Goal: Task Accomplishment & Management: Manage account settings

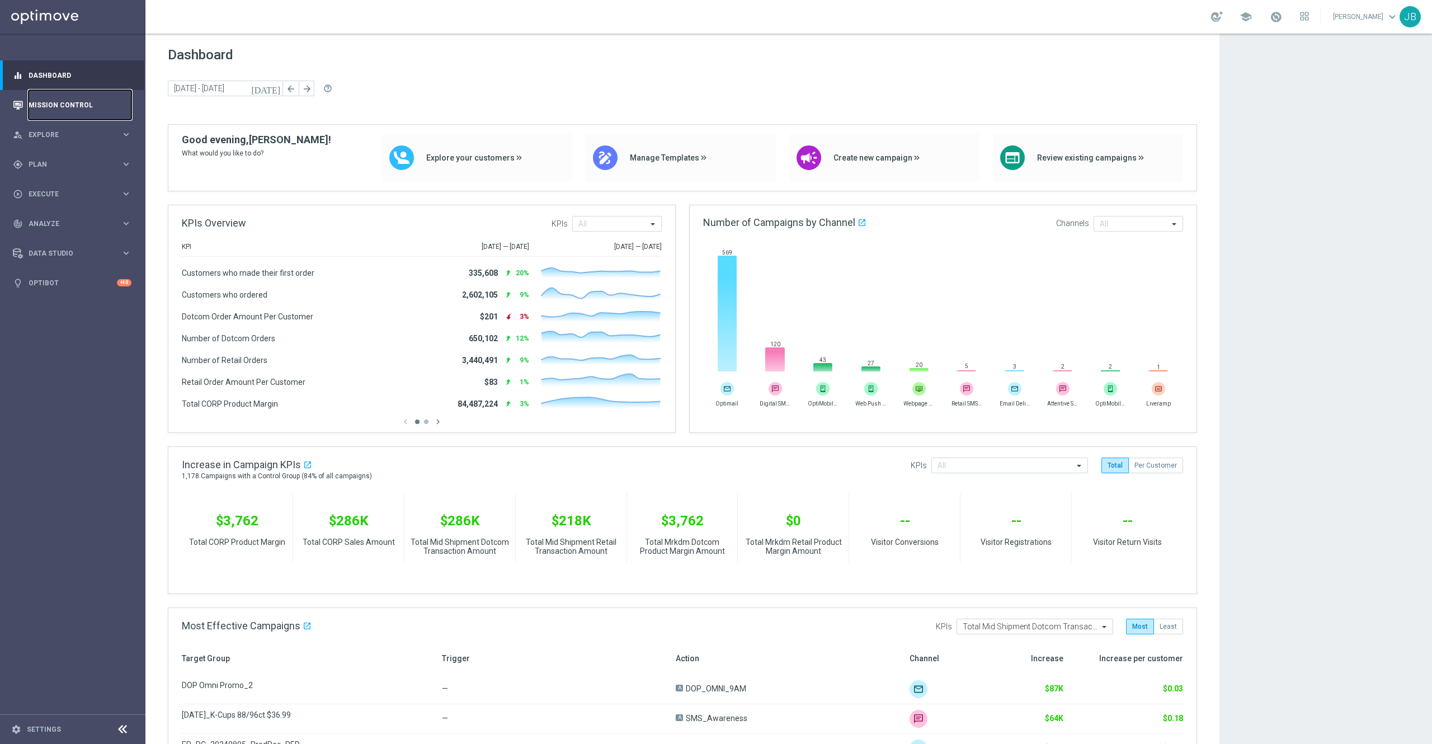
click at [102, 109] on link "Mission Control" at bounding box center [80, 105] width 103 height 30
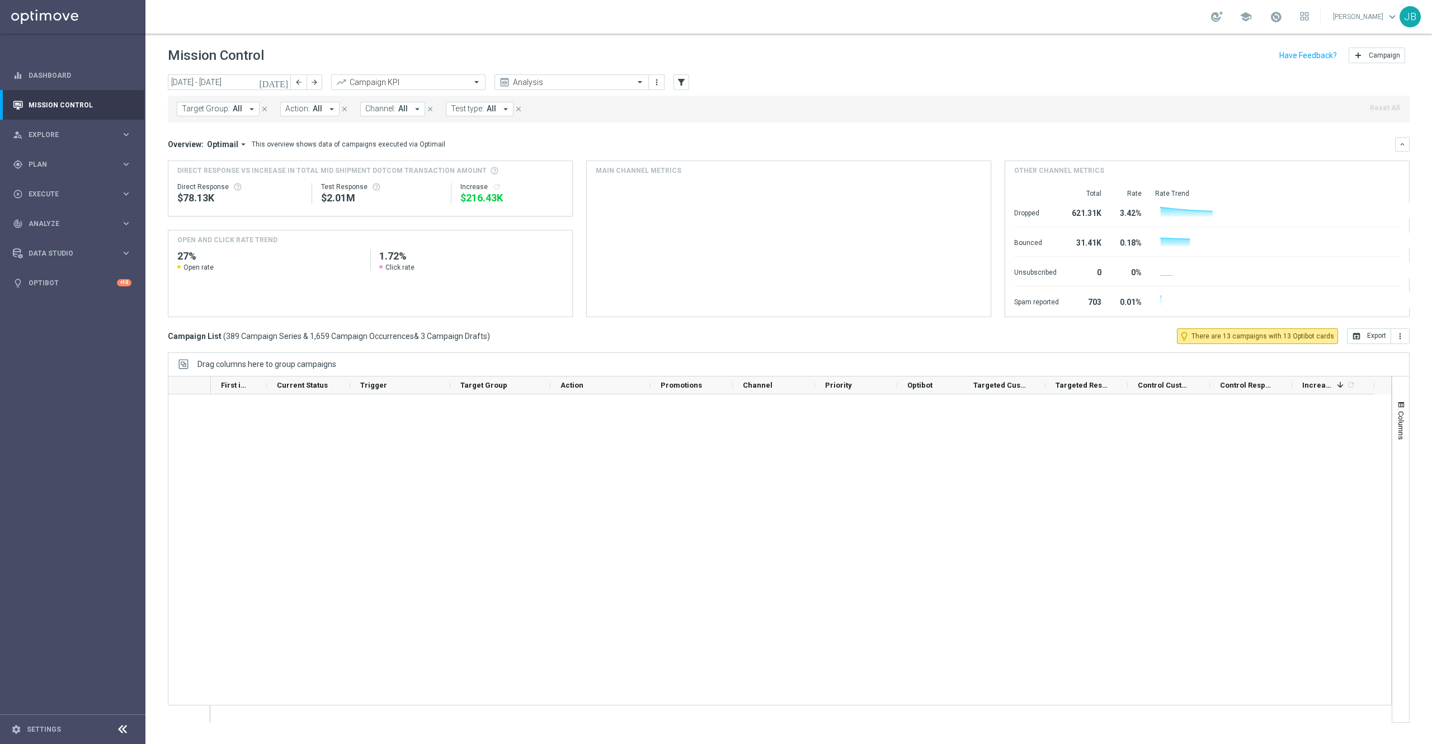
scroll to position [905, 0]
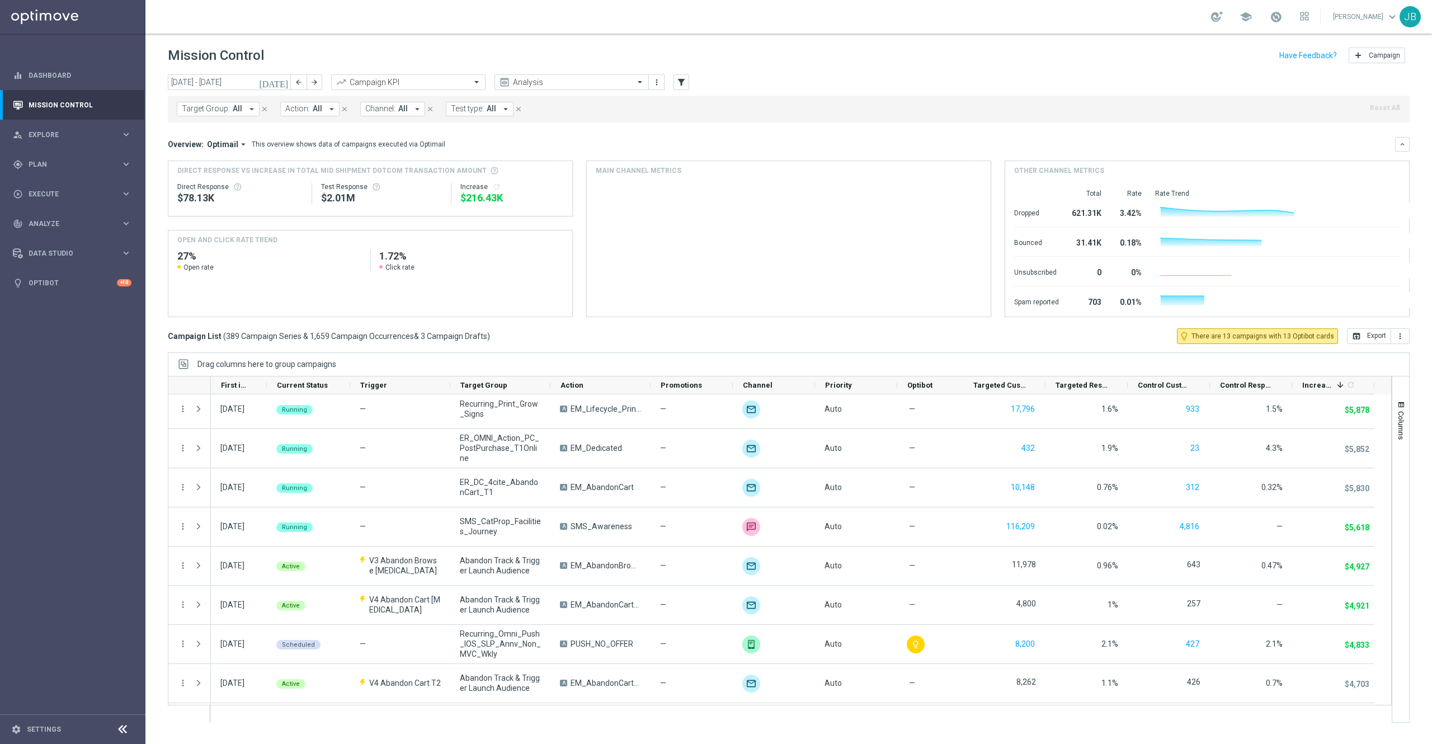
click at [238, 112] on span "All" at bounding box center [238, 109] width 10 height 10
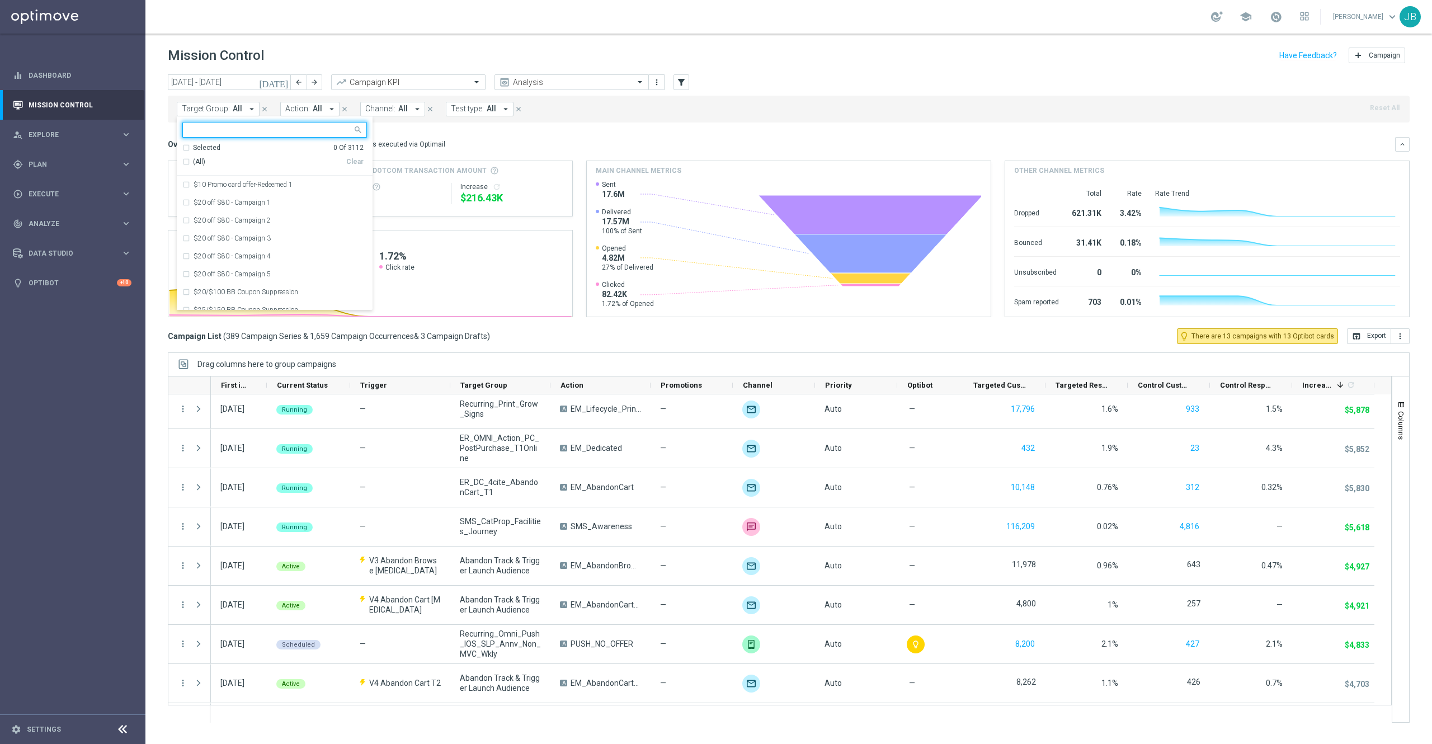
click at [246, 129] on input "text" at bounding box center [271, 130] width 164 height 10
click at [186, 161] on div "(All Search Results)" at bounding box center [264, 162] width 164 height 10
type input "0814"
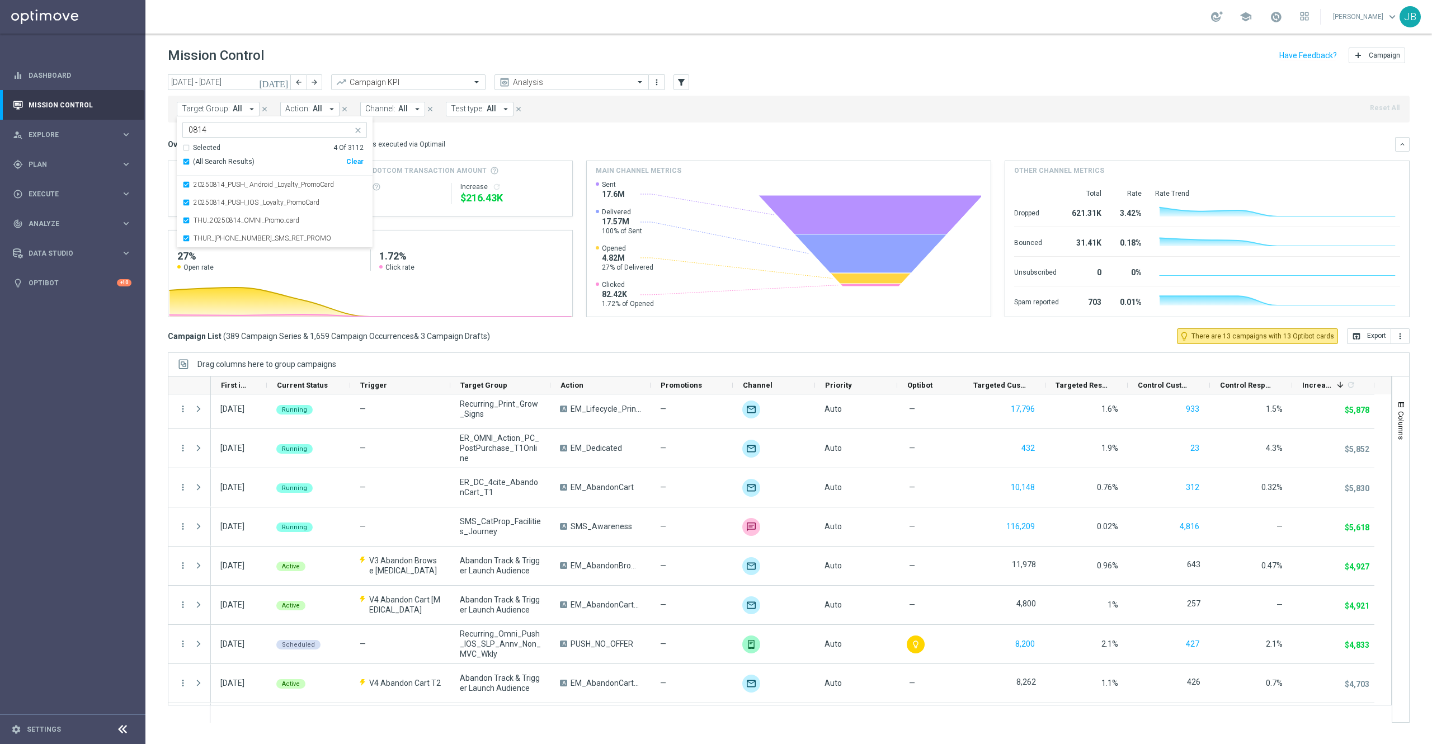
click at [520, 135] on mini-dashboard "Overview: Optimail arrow_drop_down This overview shows data of campaigns execut…" at bounding box center [789, 226] width 1242 height 206
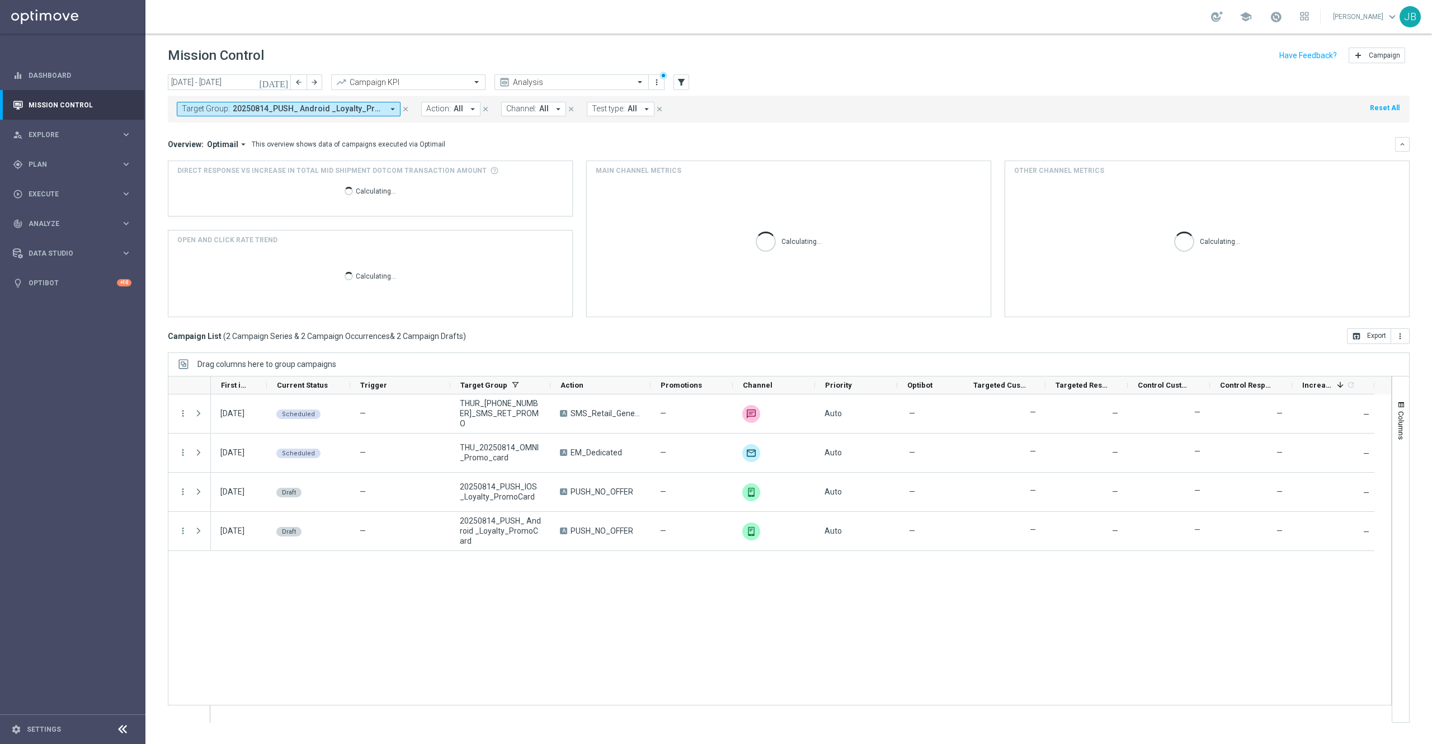
scroll to position [0, 0]
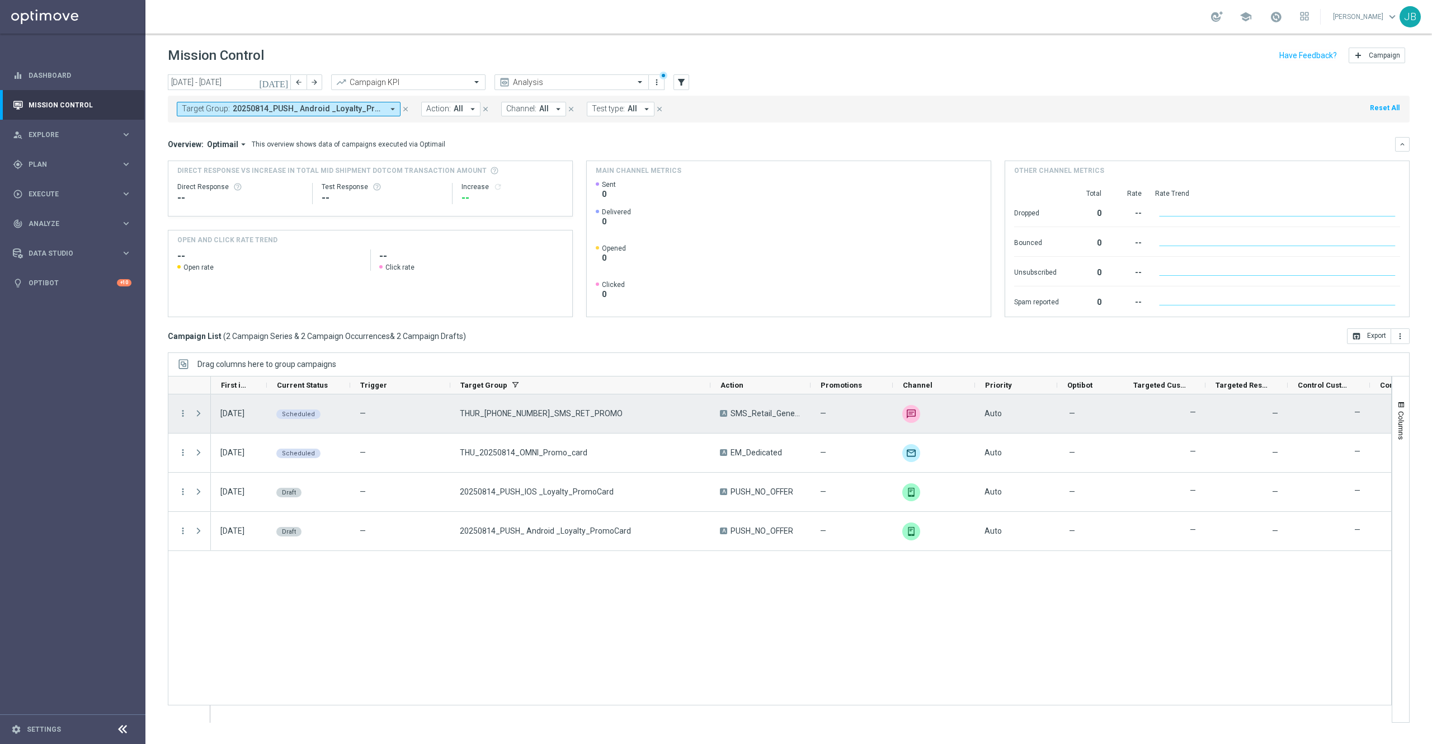
drag, startPoint x: 549, startPoint y: 384, endPoint x: 708, endPoint y: 402, distance: 160.4
click at [708, 402] on div at bounding box center [780, 549] width 1224 height 347
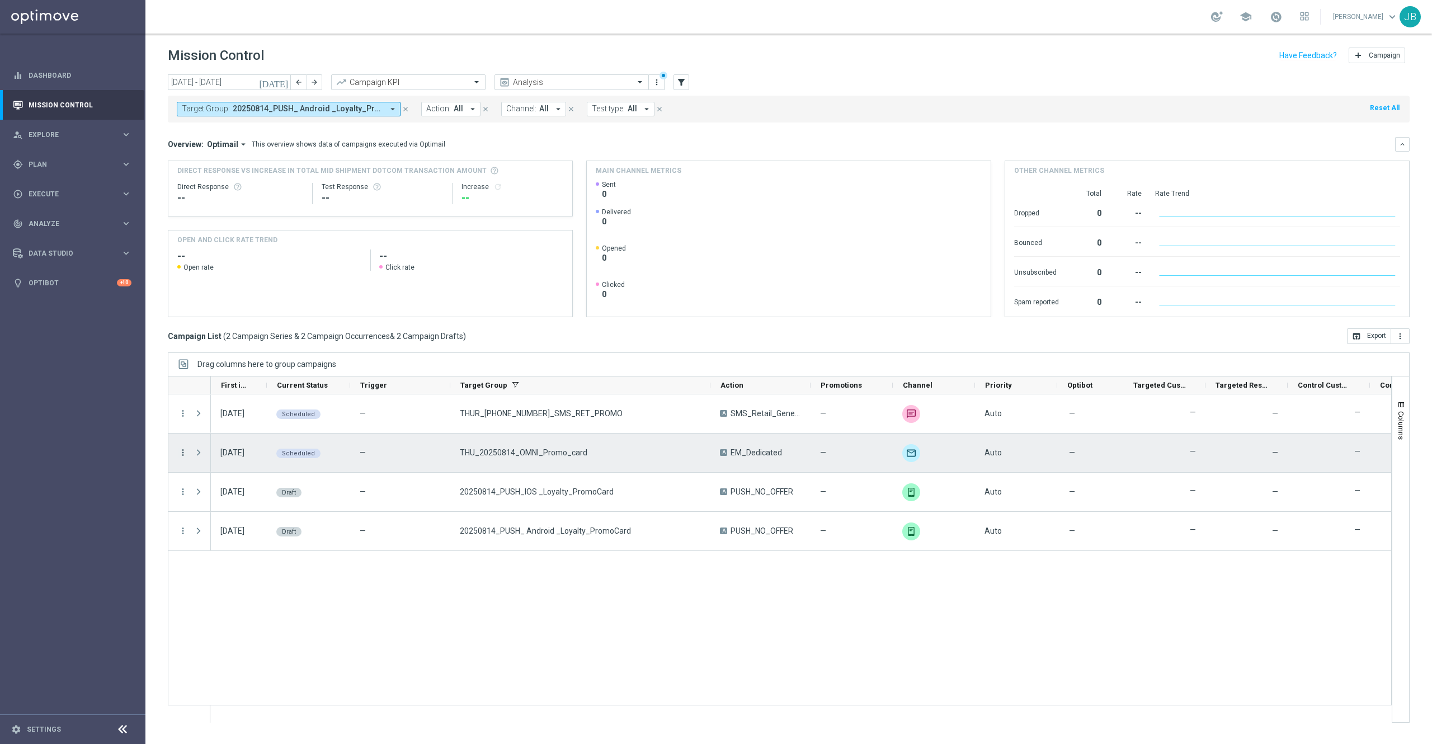
click at [182, 457] on icon "more_vert" at bounding box center [183, 453] width 10 height 10
click at [246, 459] on span "Campaign Details" at bounding box center [233, 461] width 57 height 8
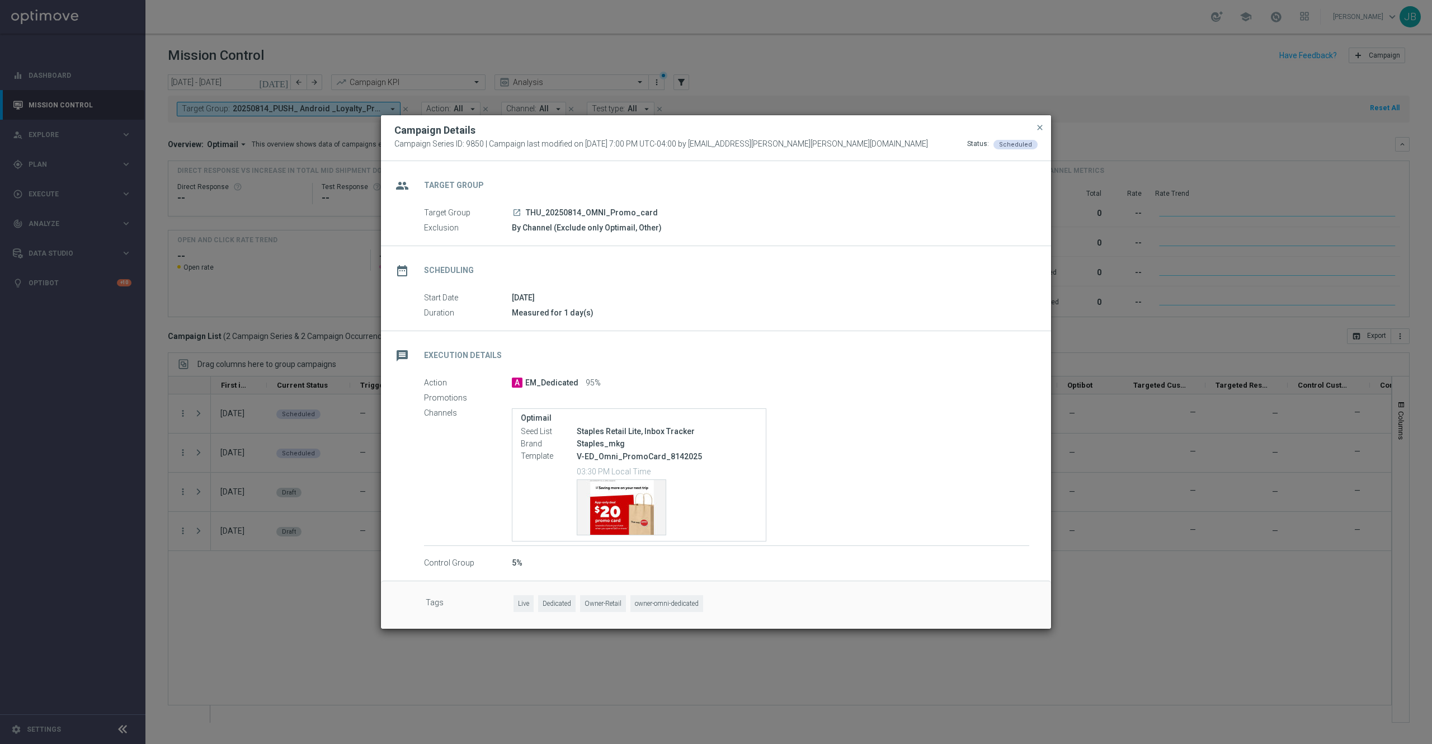
click at [346, 597] on modal-container "Campaign Details Campaign Series ID: 9850 | Campaign last modified on 13 Aug 20…" at bounding box center [716, 372] width 1432 height 744
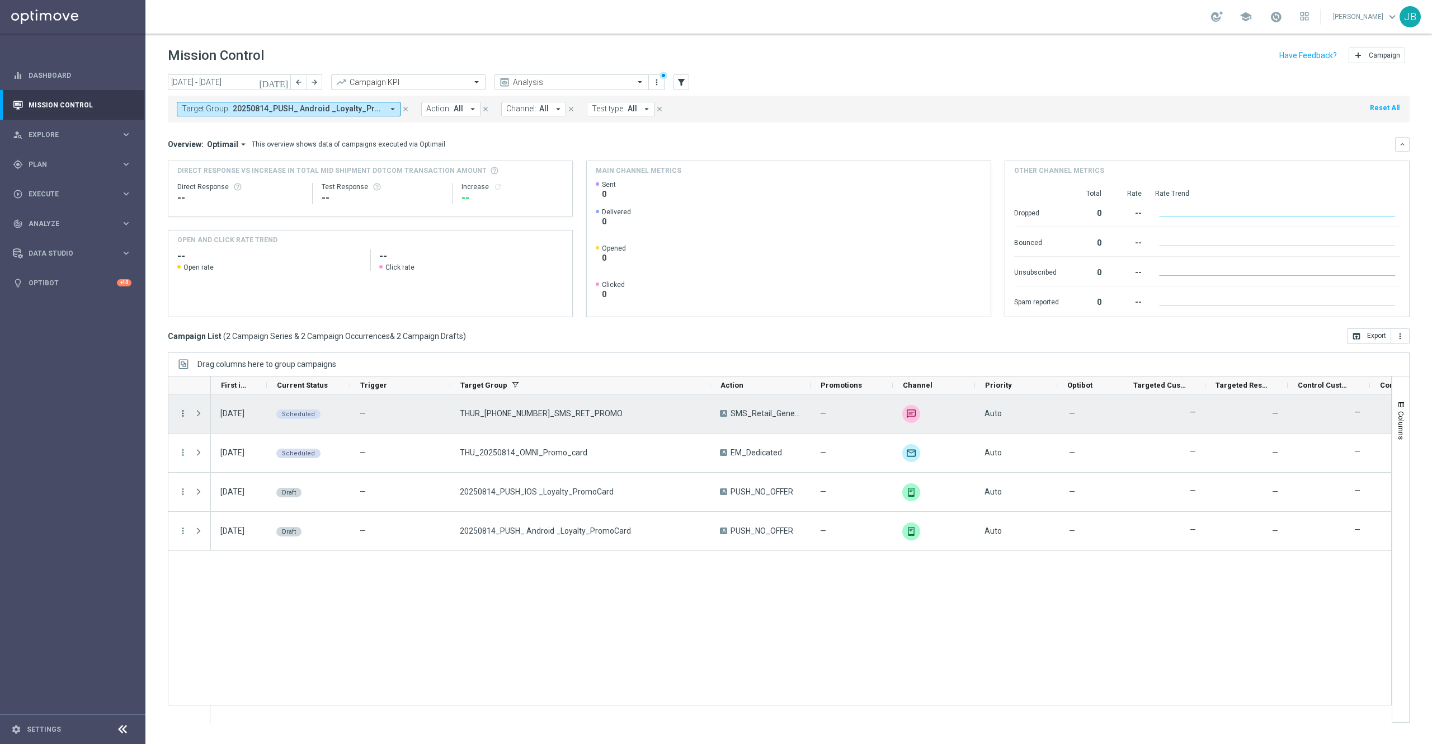
click at [183, 417] on icon "more_vert" at bounding box center [183, 413] width 10 height 10
click at [220, 506] on div "Edit" at bounding box center [257, 505] width 104 height 8
click at [181, 412] on icon "more_vert" at bounding box center [183, 413] width 10 height 10
click at [233, 420] on span "Campaign Details" at bounding box center [233, 421] width 57 height 8
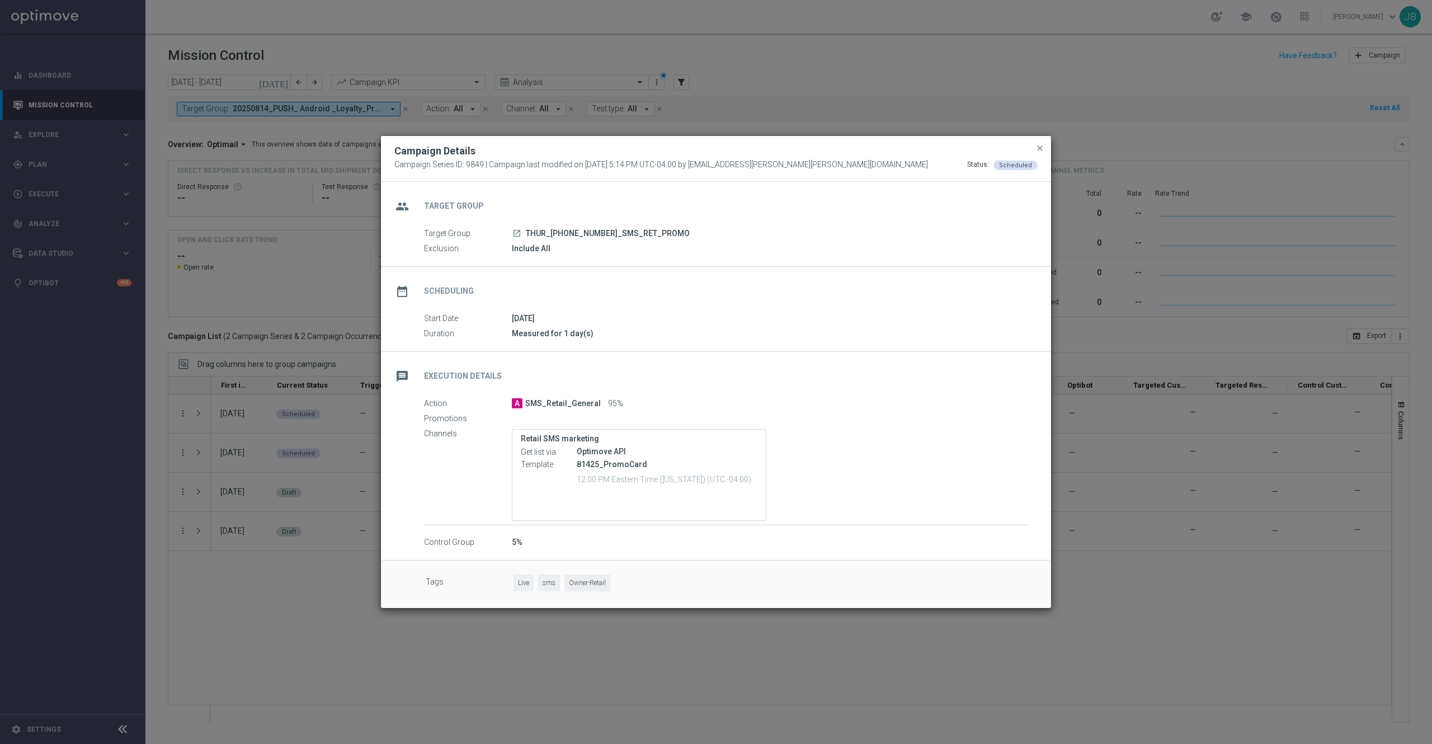
click at [518, 233] on icon "launch" at bounding box center [516, 233] width 9 height 9
click at [1038, 149] on span "close" at bounding box center [1040, 148] width 9 height 9
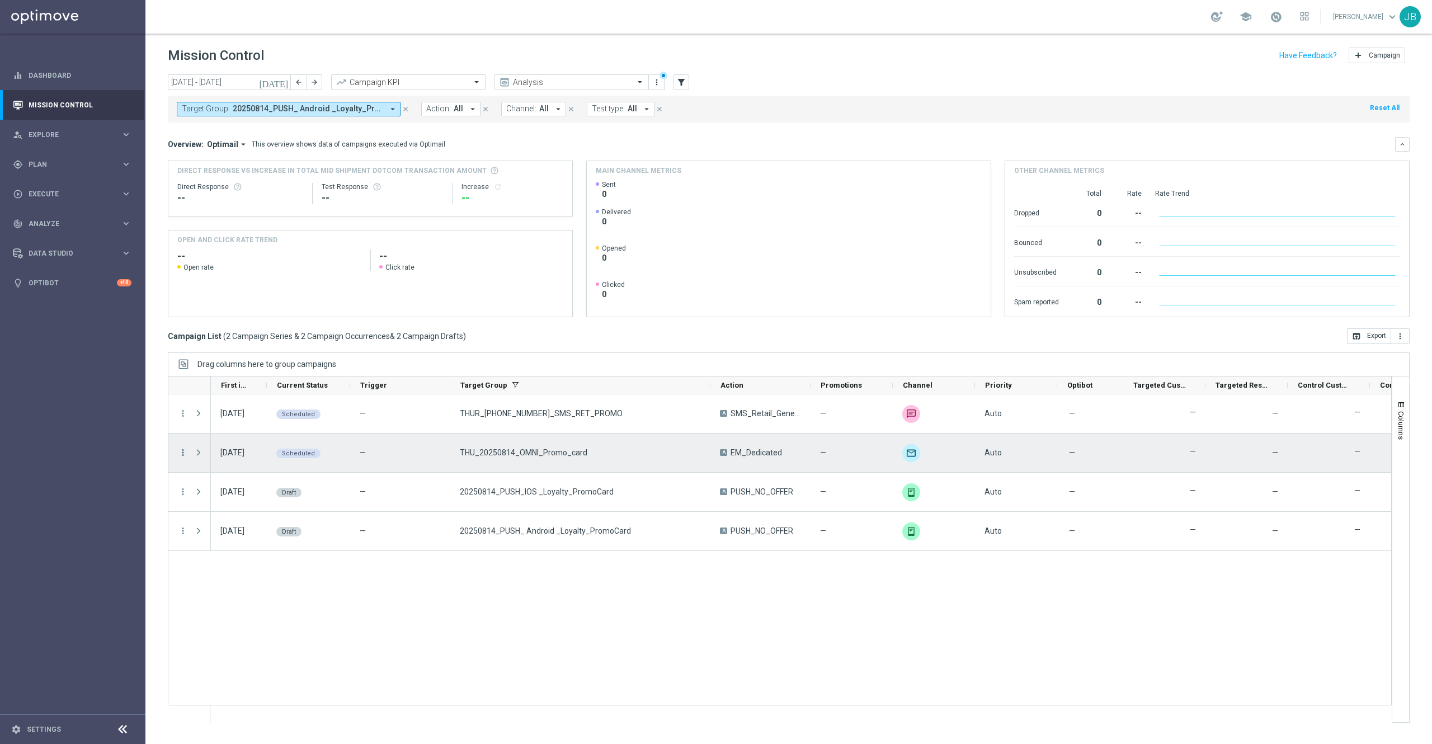
click at [179, 453] on icon "more_vert" at bounding box center [183, 453] width 10 height 10
click at [234, 460] on span "Campaign Details" at bounding box center [233, 461] width 57 height 8
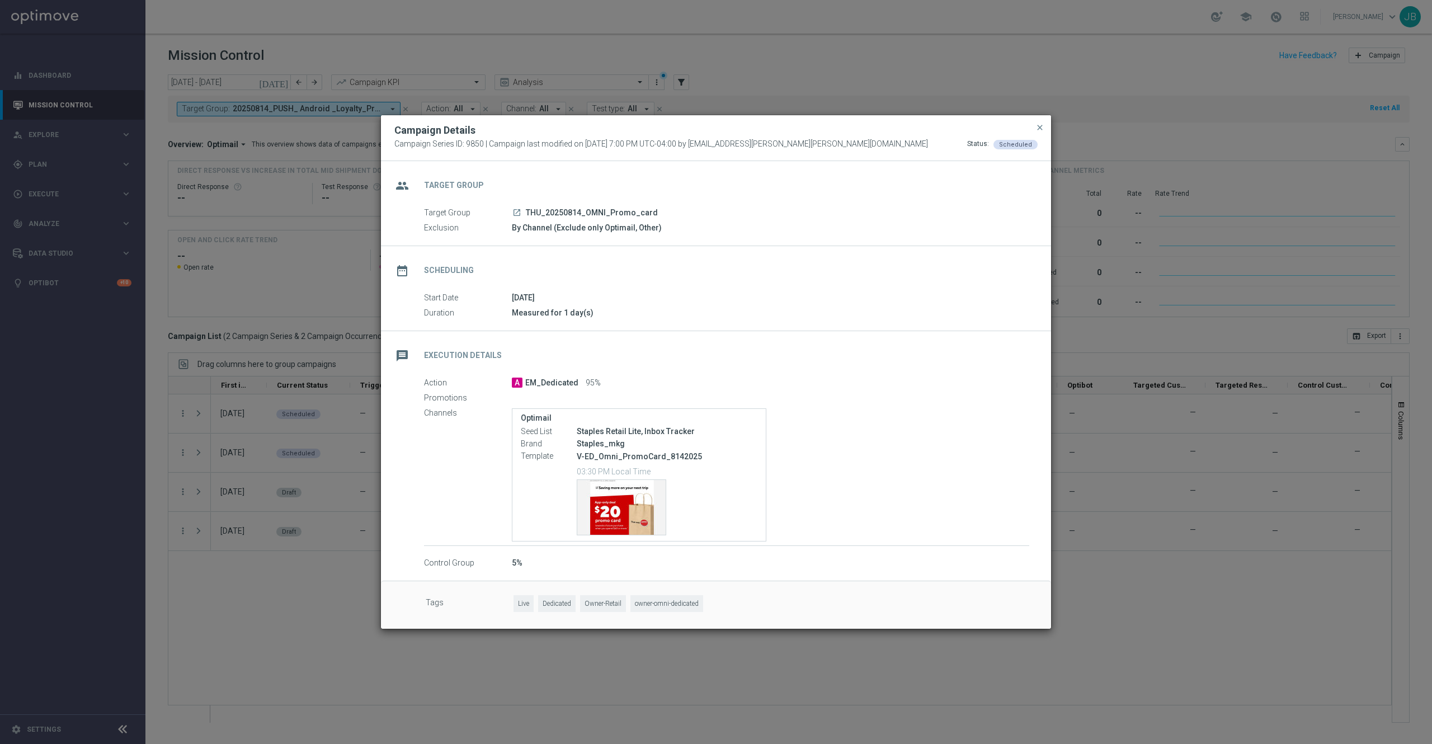
click at [515, 211] on icon "launch" at bounding box center [516, 212] width 9 height 9
click at [516, 212] on icon "launch" at bounding box center [516, 212] width 9 height 9
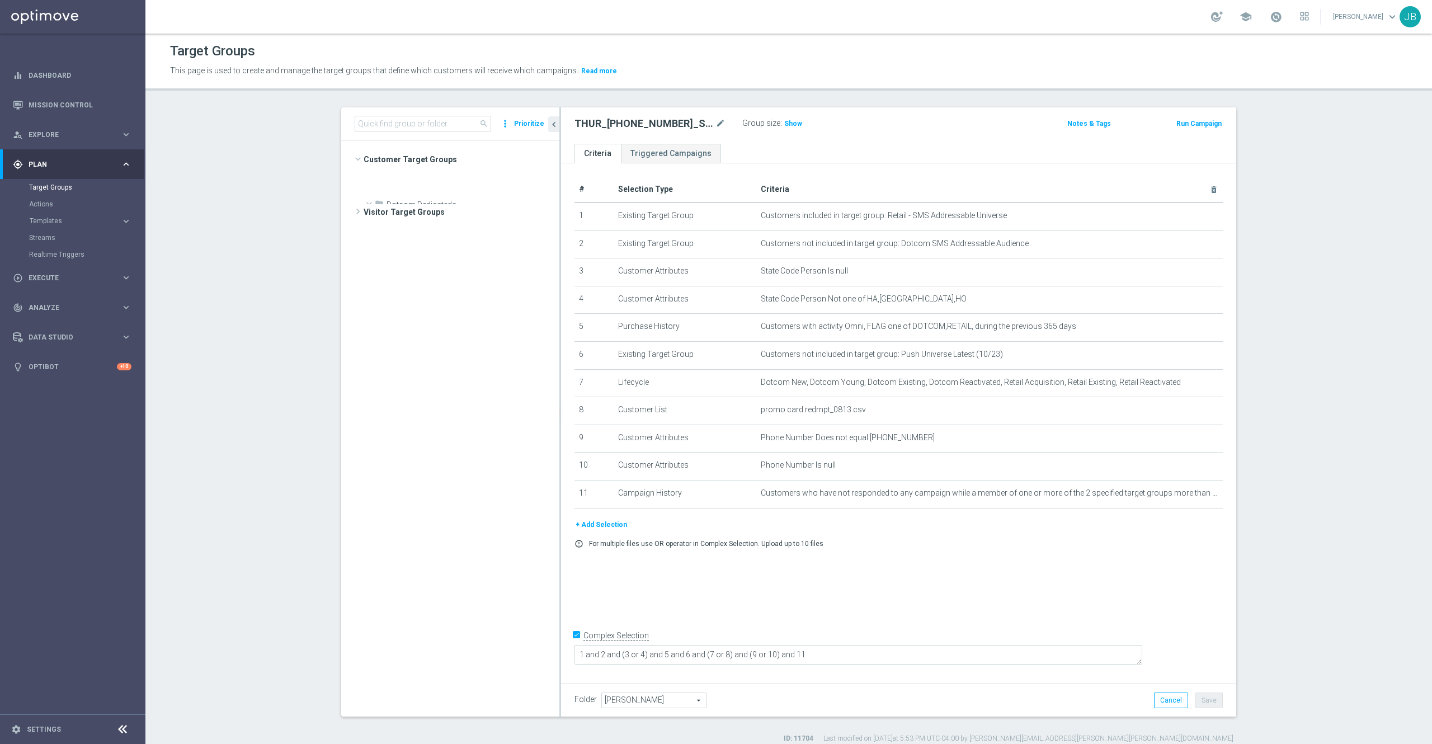
scroll to position [2693, 0]
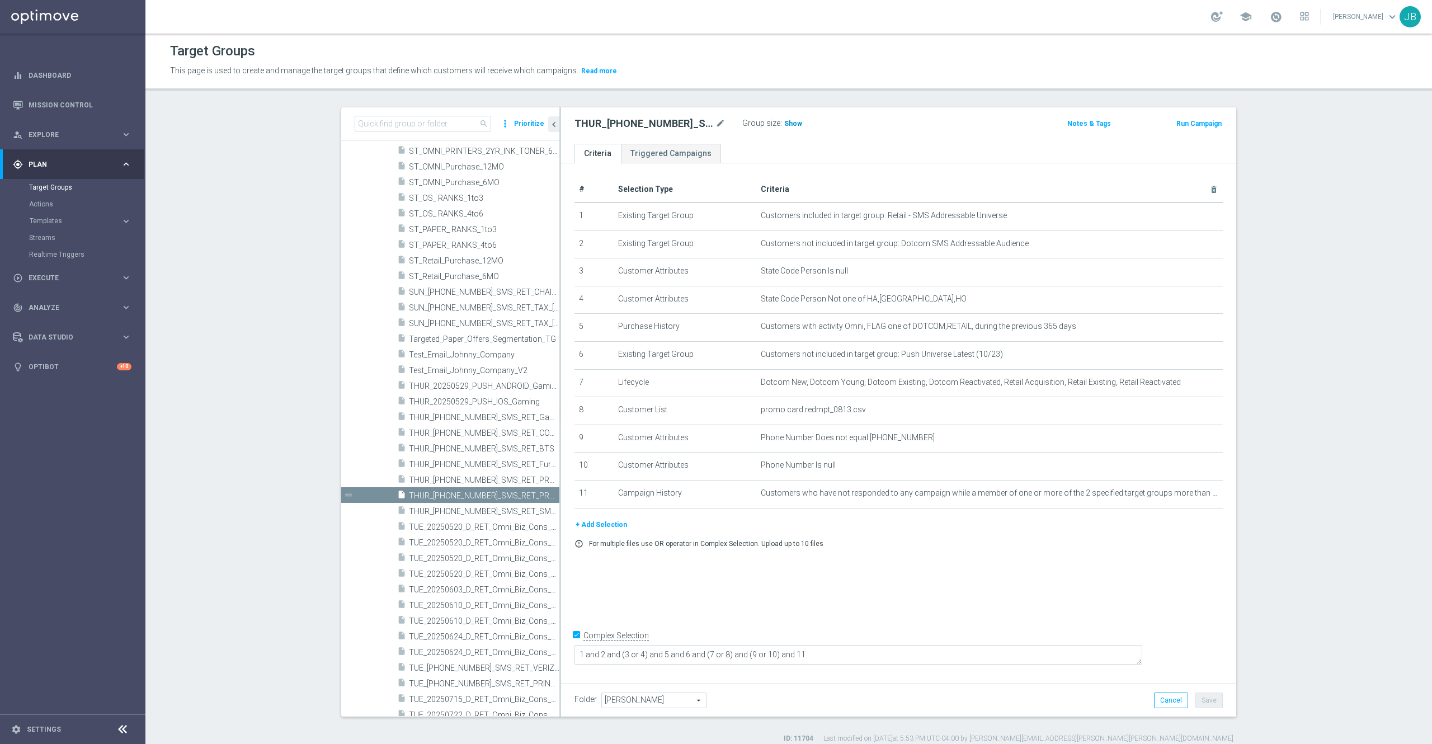
click at [784, 125] on span "Show" at bounding box center [793, 124] width 18 height 8
click at [1182, 498] on icon "mode_edit" at bounding box center [1186, 493] width 9 height 9
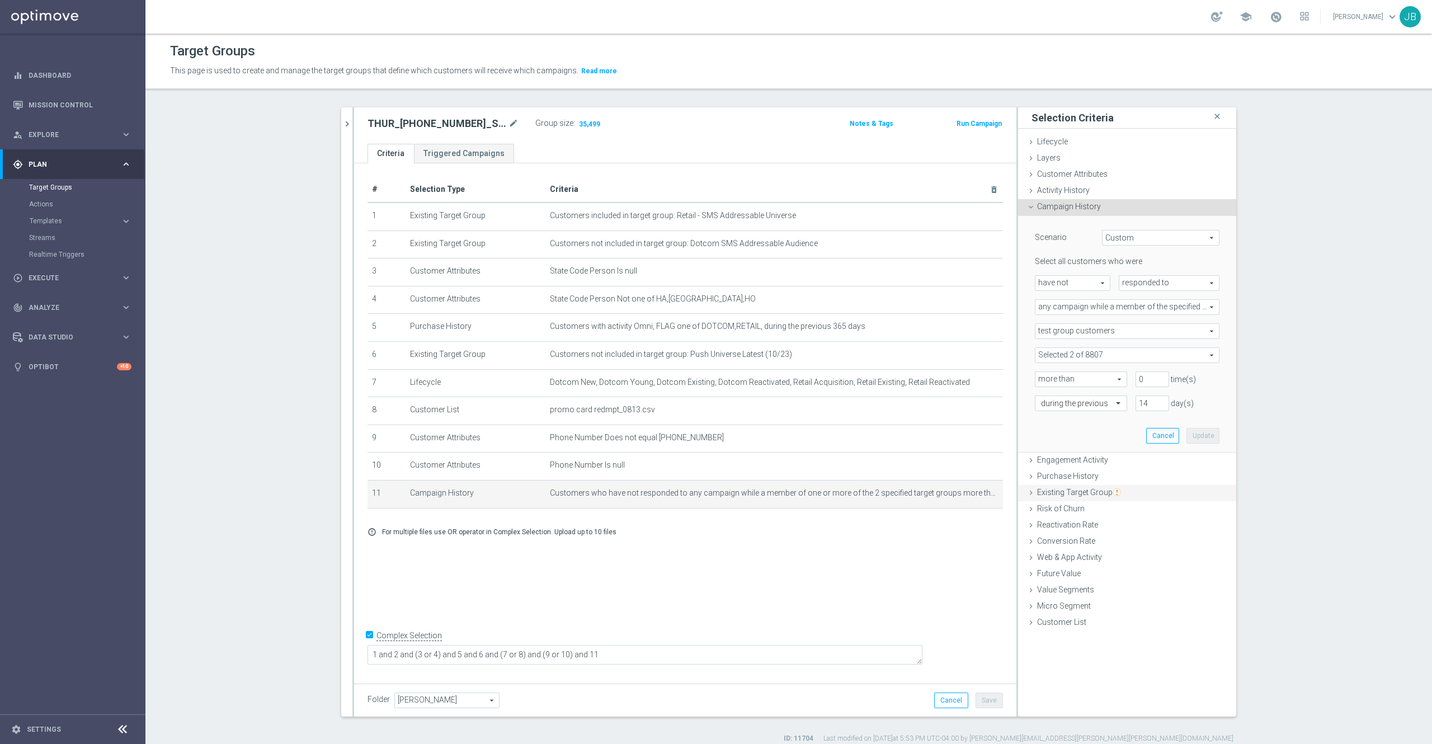
click at [1090, 492] on span "Existing Target Group" at bounding box center [1079, 492] width 84 height 9
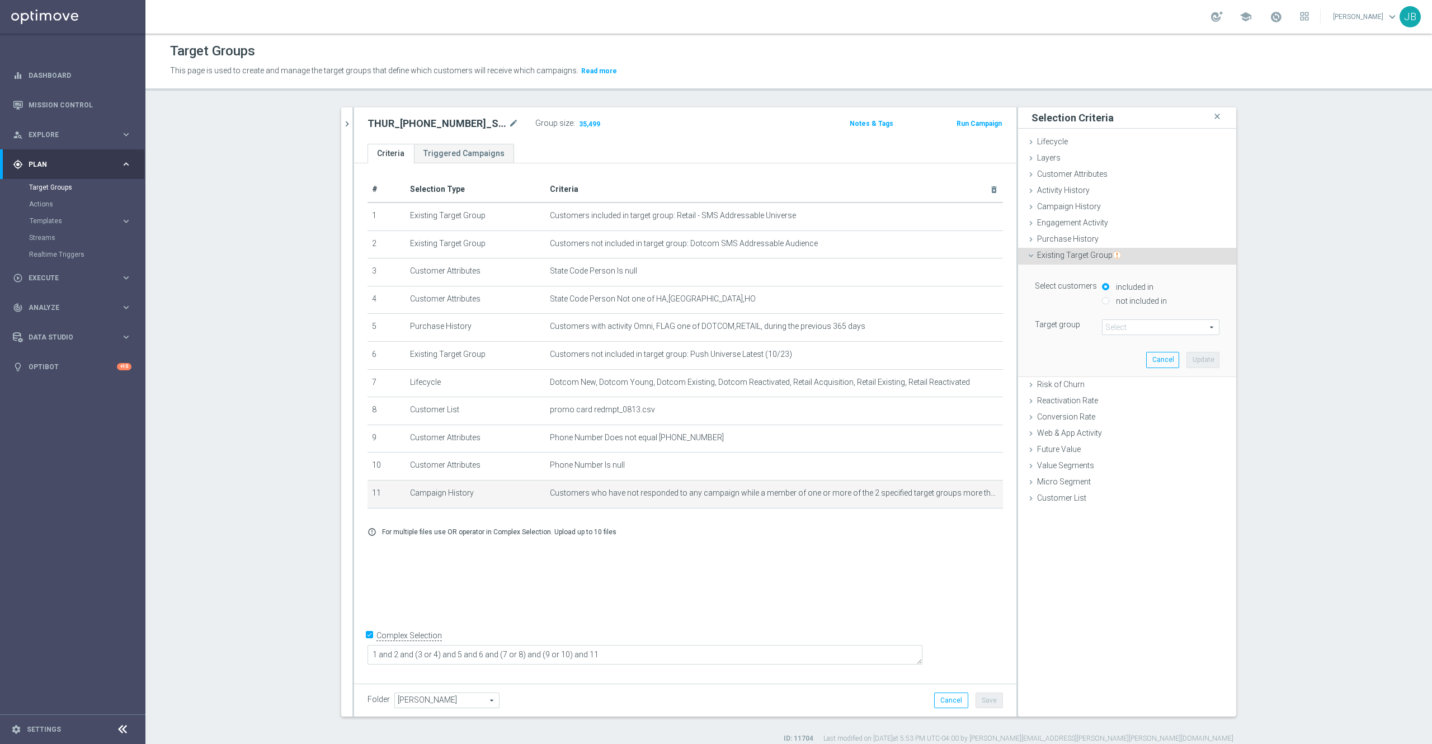
click at [1102, 304] on input "not included in" at bounding box center [1105, 300] width 7 height 7
radio input "true"
click at [1113, 331] on span at bounding box center [1161, 327] width 116 height 15
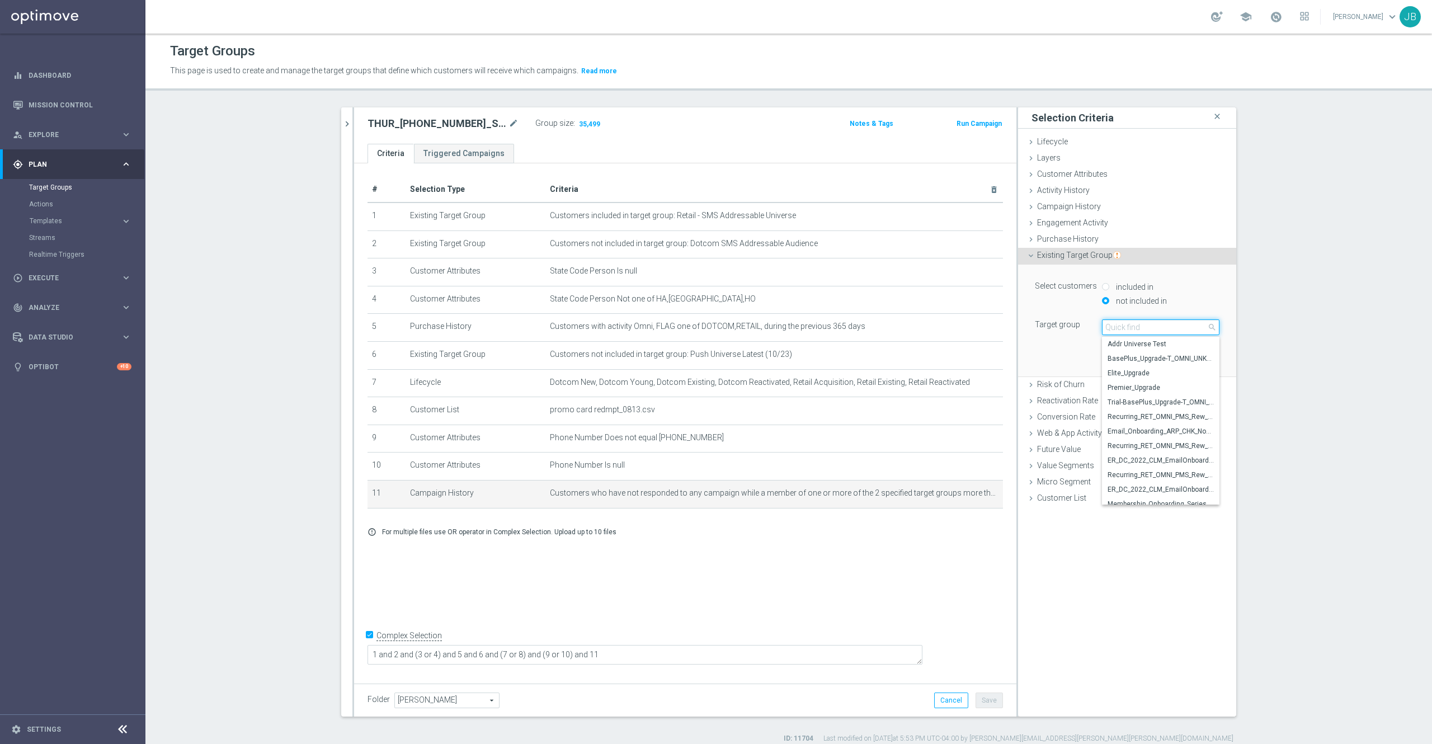
click at [1113, 328] on input "search" at bounding box center [1160, 327] width 117 height 16
type input "0"
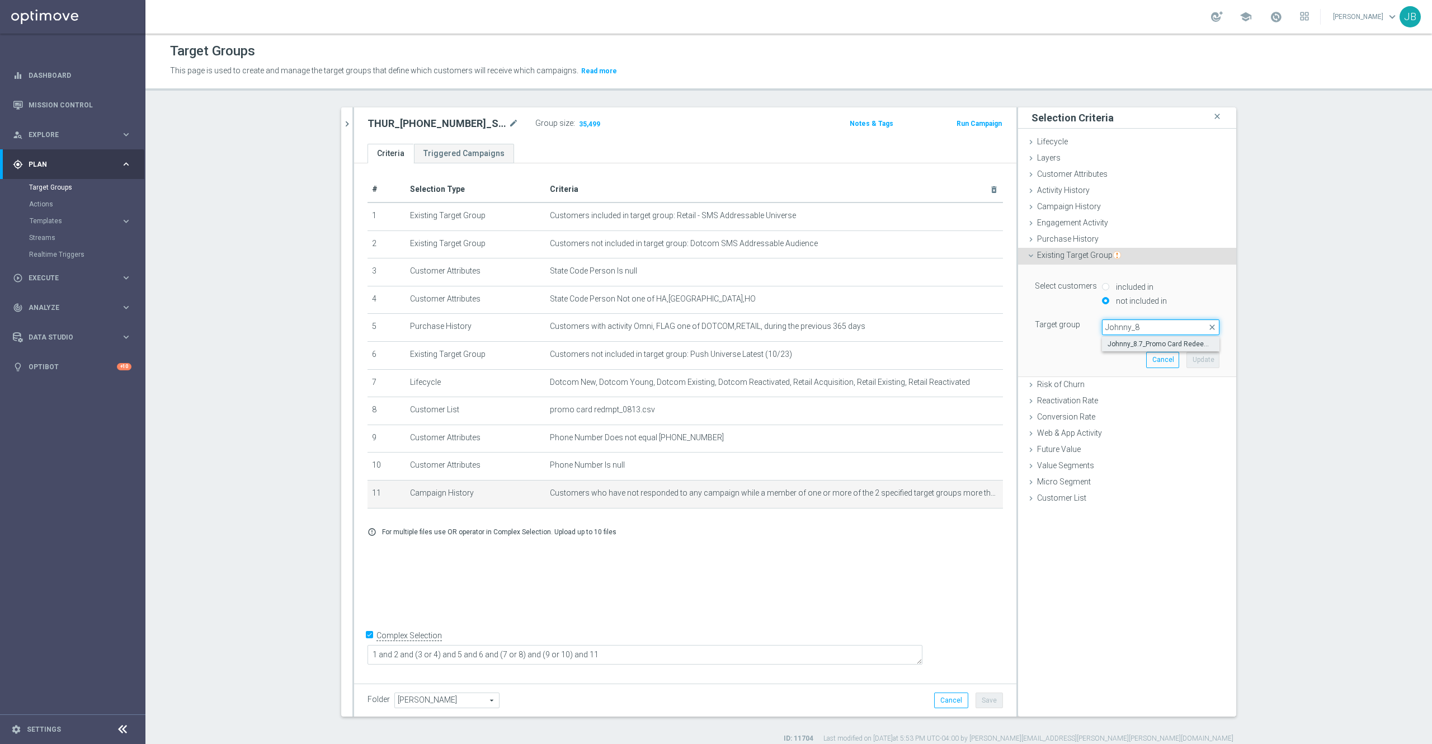
type input "Johnny_8"
click at [1137, 345] on span "Johnny_8.7_Promo Card Redeemed" at bounding box center [1161, 344] width 106 height 9
type input "Johnny_8.7_Promo Card Redeemed"
click at [1188, 357] on button "Update" at bounding box center [1203, 360] width 33 height 16
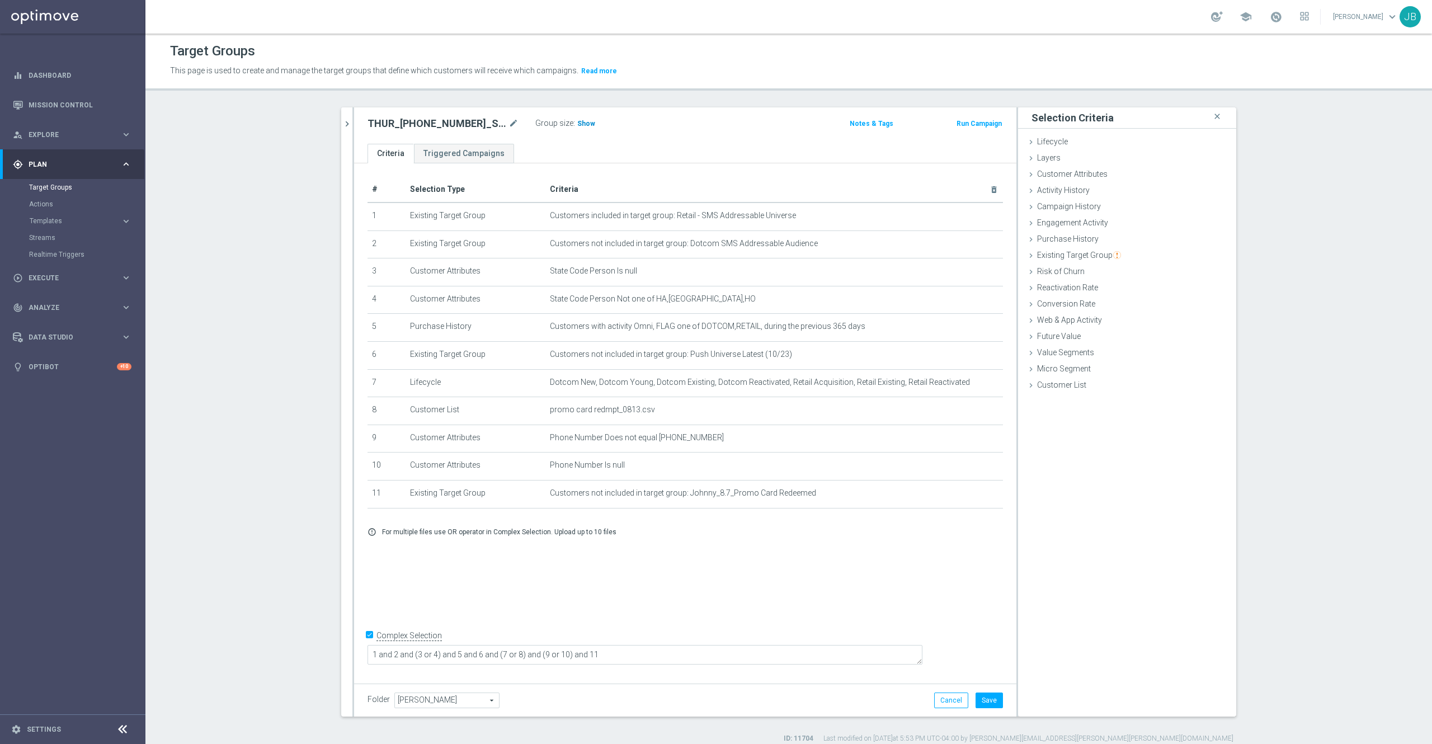
click at [577, 125] on span "Show" at bounding box center [586, 124] width 18 height 8
click at [990, 696] on button "Save" at bounding box center [989, 701] width 27 height 16
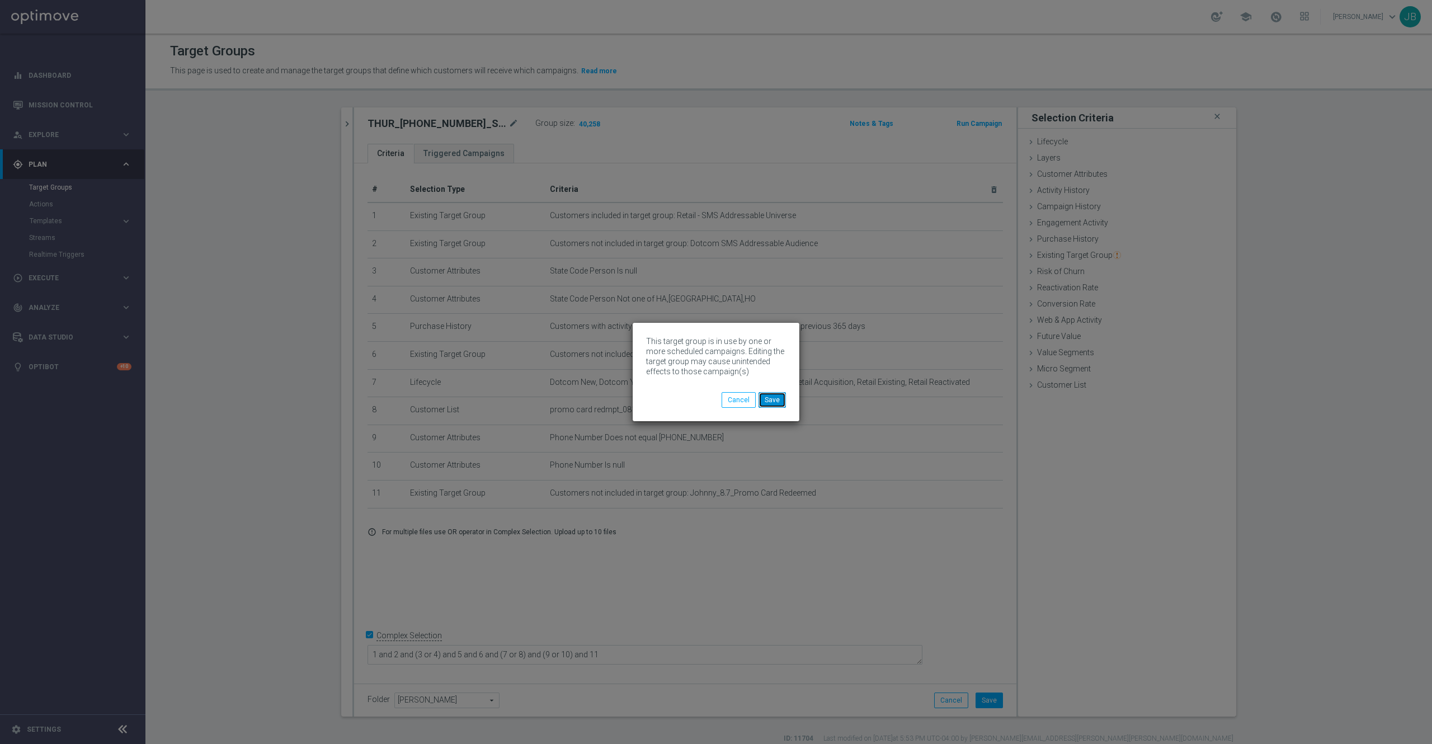
click at [775, 399] on button "Save" at bounding box center [772, 400] width 27 height 16
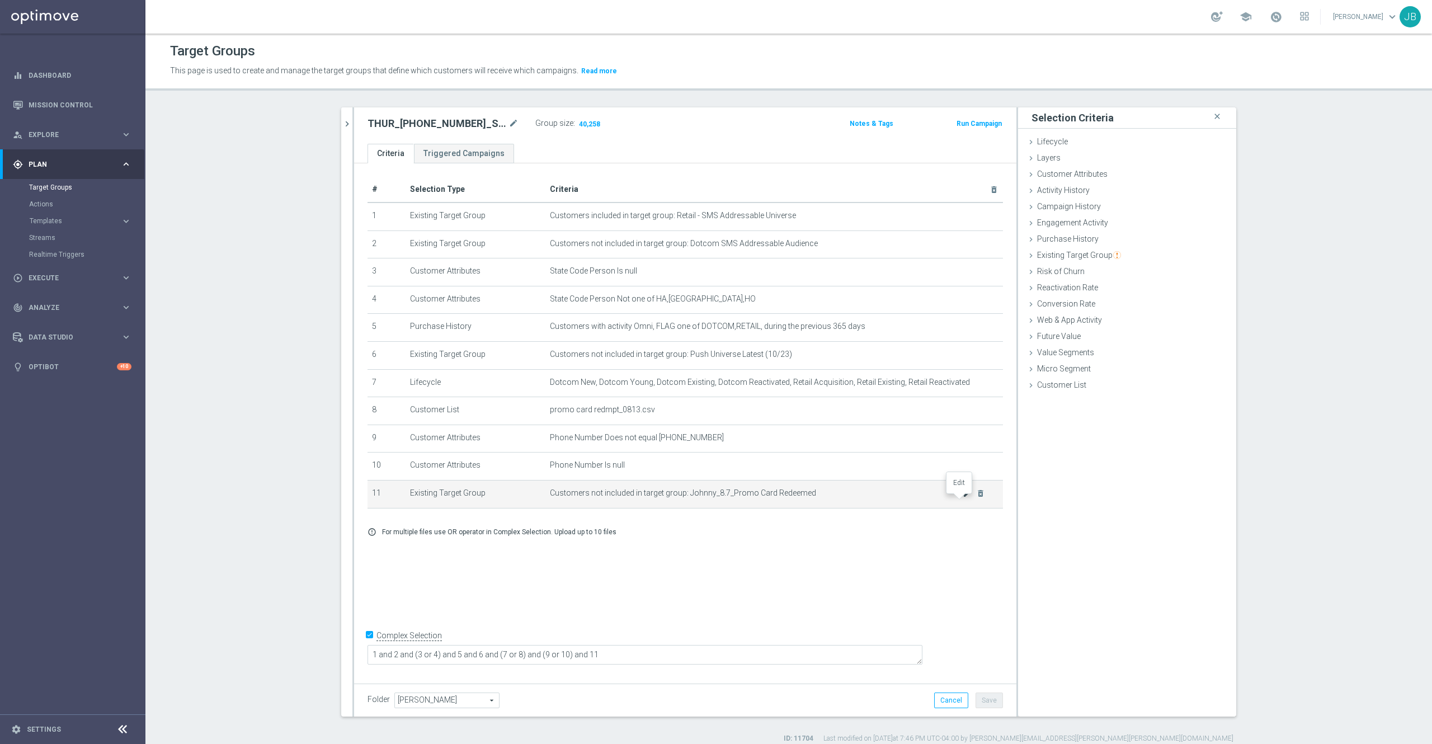
click at [963, 498] on icon "mode_edit" at bounding box center [967, 493] width 9 height 9
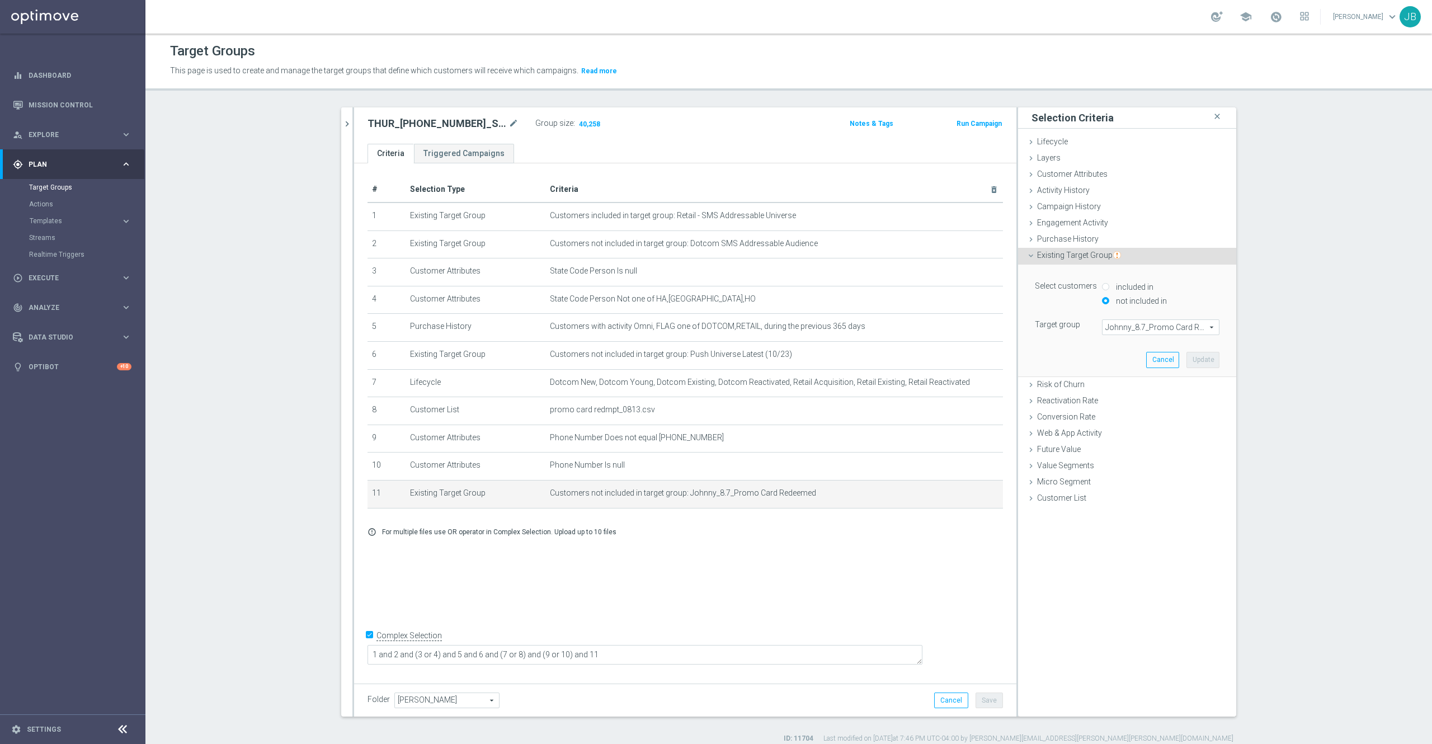
drag, startPoint x: 1093, startPoint y: 326, endPoint x: 1207, endPoint y: 328, distance: 114.1
click at [1207, 328] on div "Johnny_8.7_Promo Card Redeemed Johnny_8.7_Promo Card Redeemed arrow_drop_down s…" at bounding box center [1160, 327] width 117 height 16
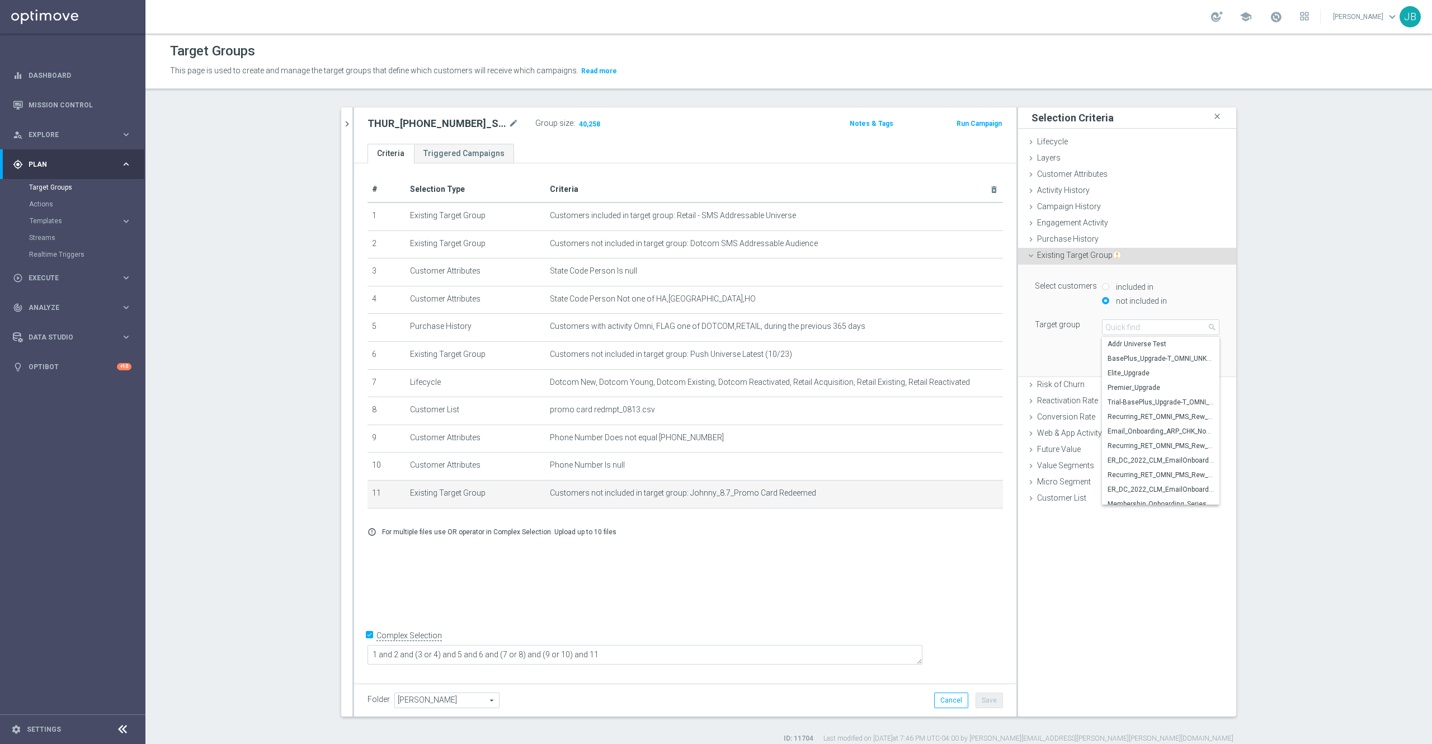
click at [1332, 436] on section "search more_vert Prioritize Customer Target Groups library_add create_new_folder" at bounding box center [788, 425] width 1287 height 636
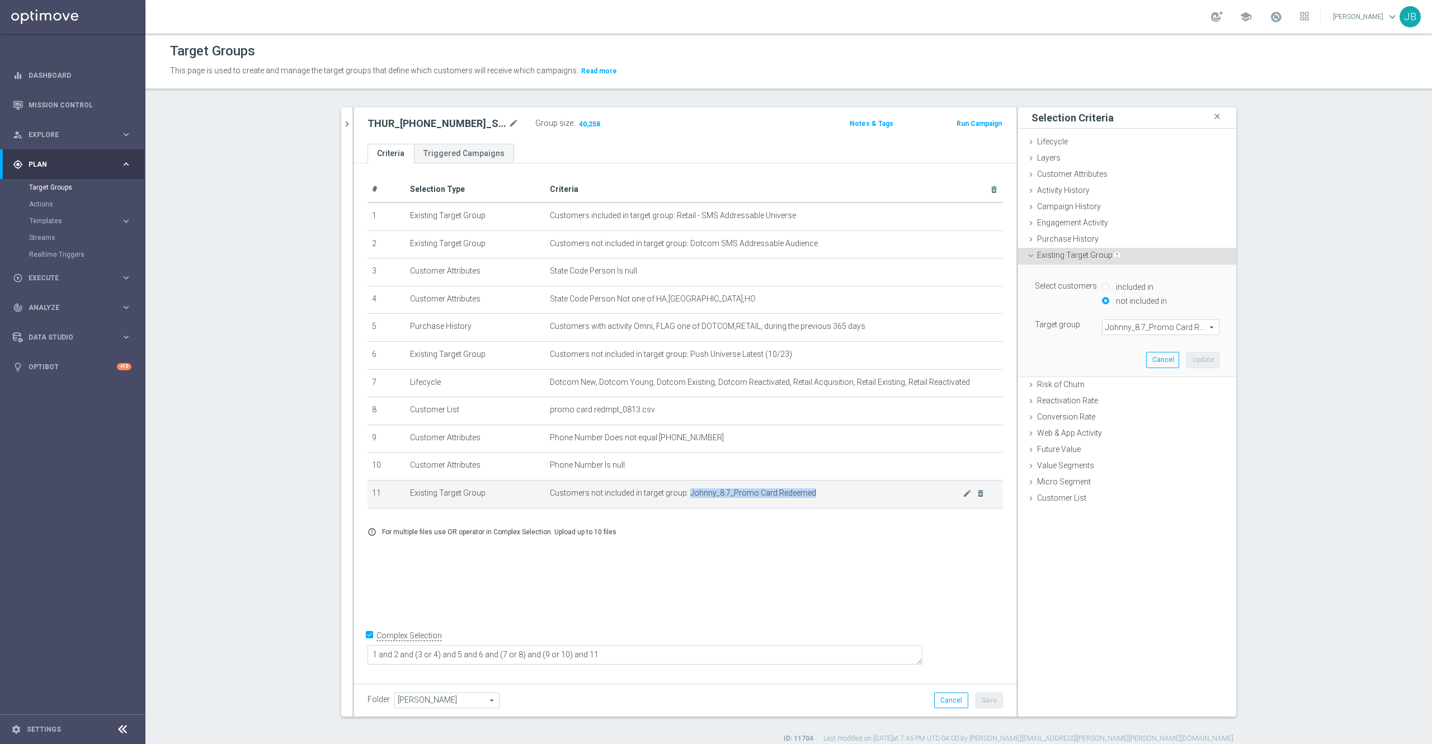
drag, startPoint x: 808, startPoint y: 496, endPoint x: 679, endPoint y: 500, distance: 128.7
click at [679, 498] on span "Customers not included in target group: Johnny_8.7_Promo Card Redeemed" at bounding box center [756, 493] width 413 height 10
copy span "Johnny_8.7_Promo Card Redeemed"
click at [342, 125] on icon "chevron_right" at bounding box center [347, 124] width 11 height 11
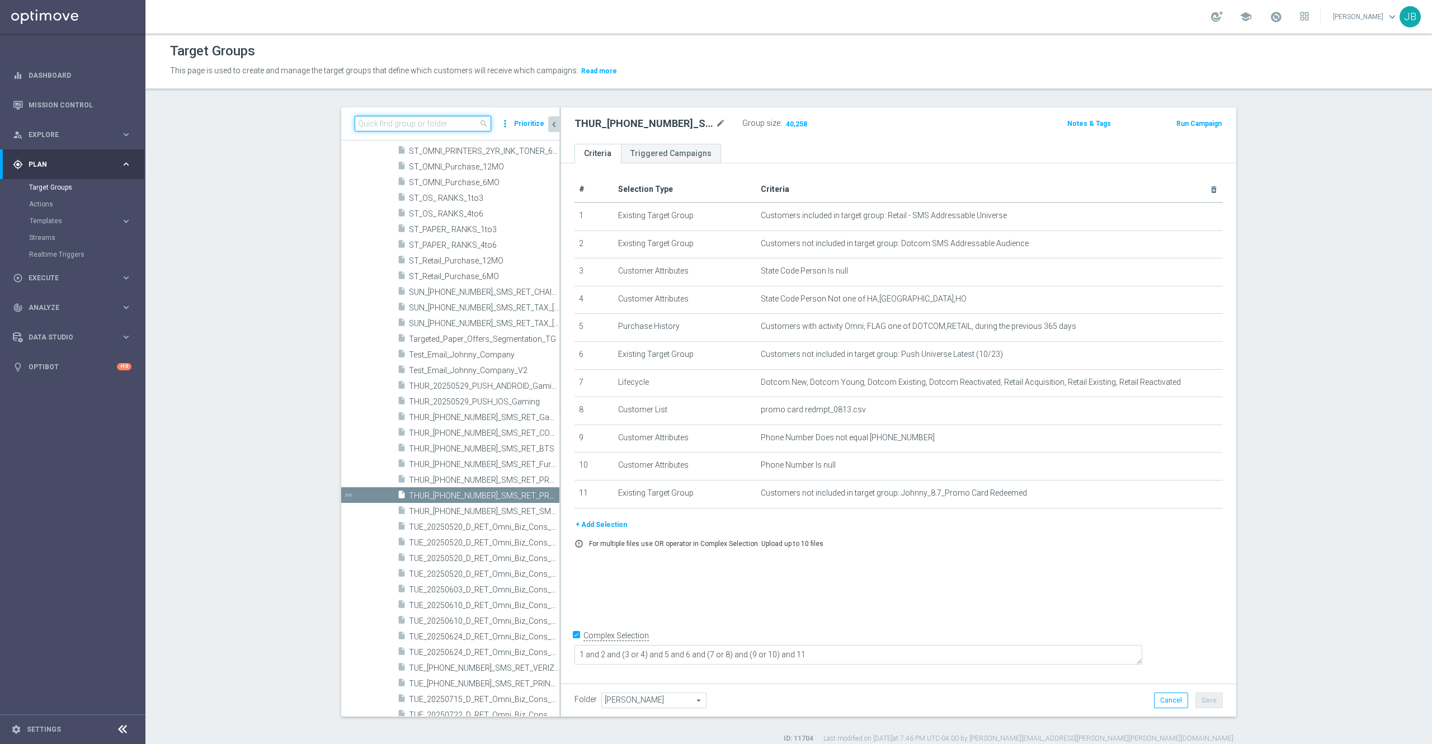
click at [428, 129] on input at bounding box center [423, 124] width 137 height 16
paste input "Johnny_8.7_Promo Card Redeemed"
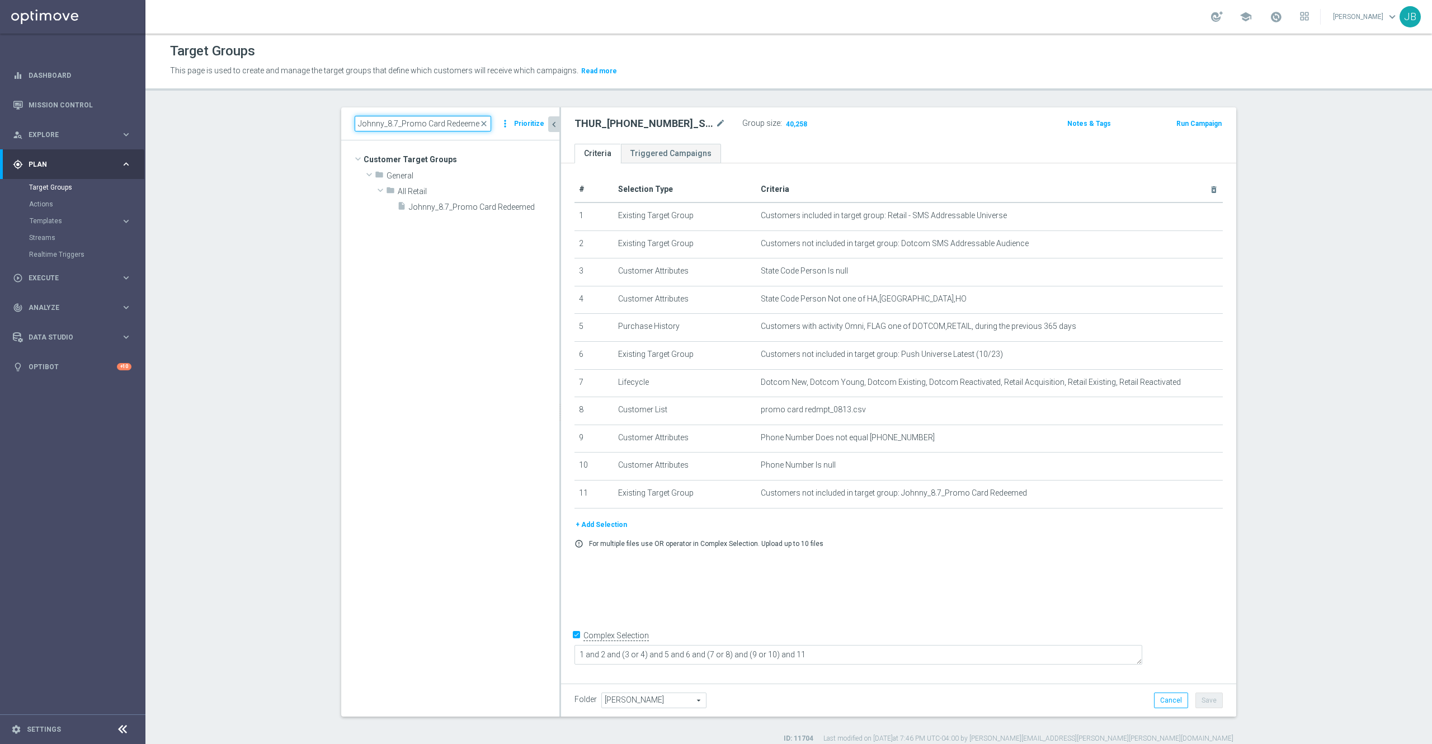
scroll to position [0, 0]
type input "Johnny_8.7_Promo Card Redeemed"
click at [452, 206] on span "Johnny_8.7_Promo Card Redeemed" at bounding box center [471, 208] width 125 height 10
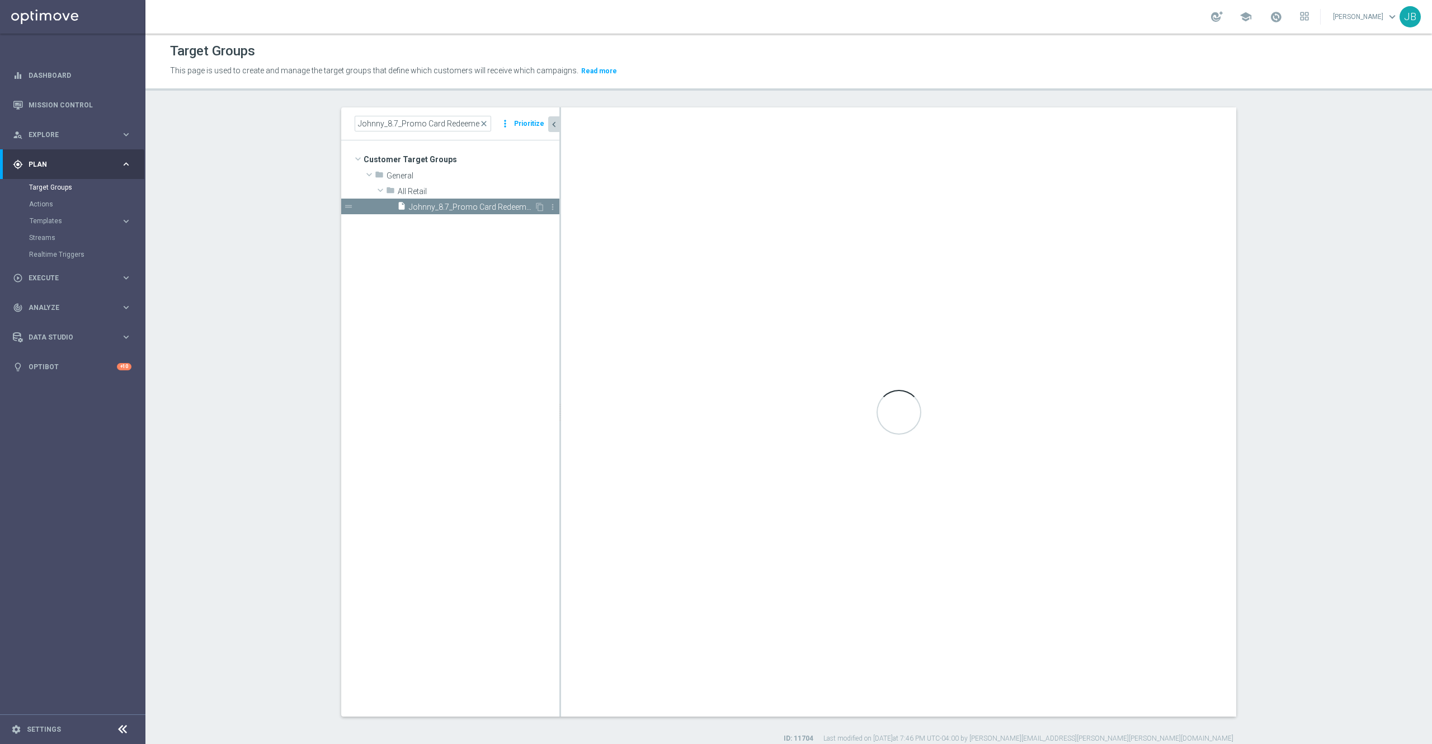
checkbox input "false"
type input "All Retail"
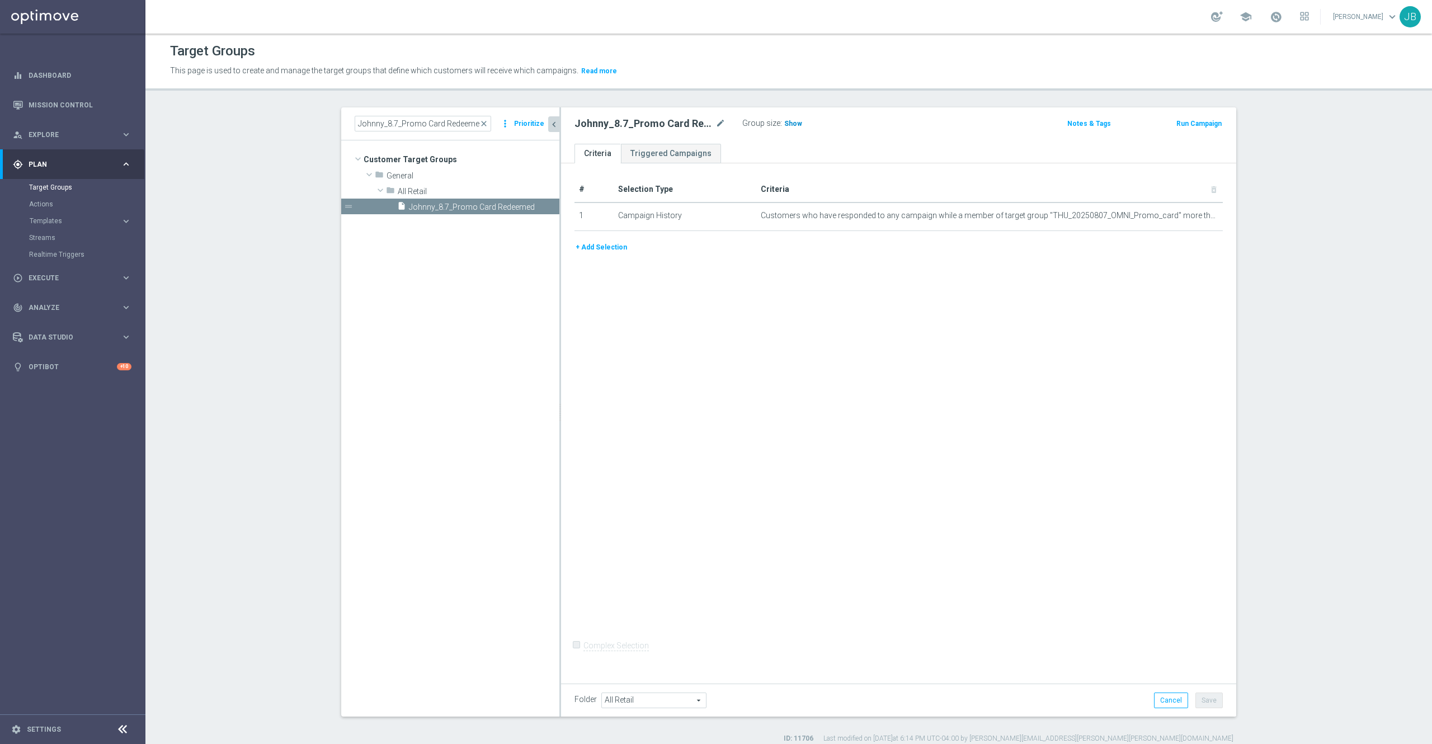
click at [784, 125] on span "Show" at bounding box center [793, 124] width 18 height 8
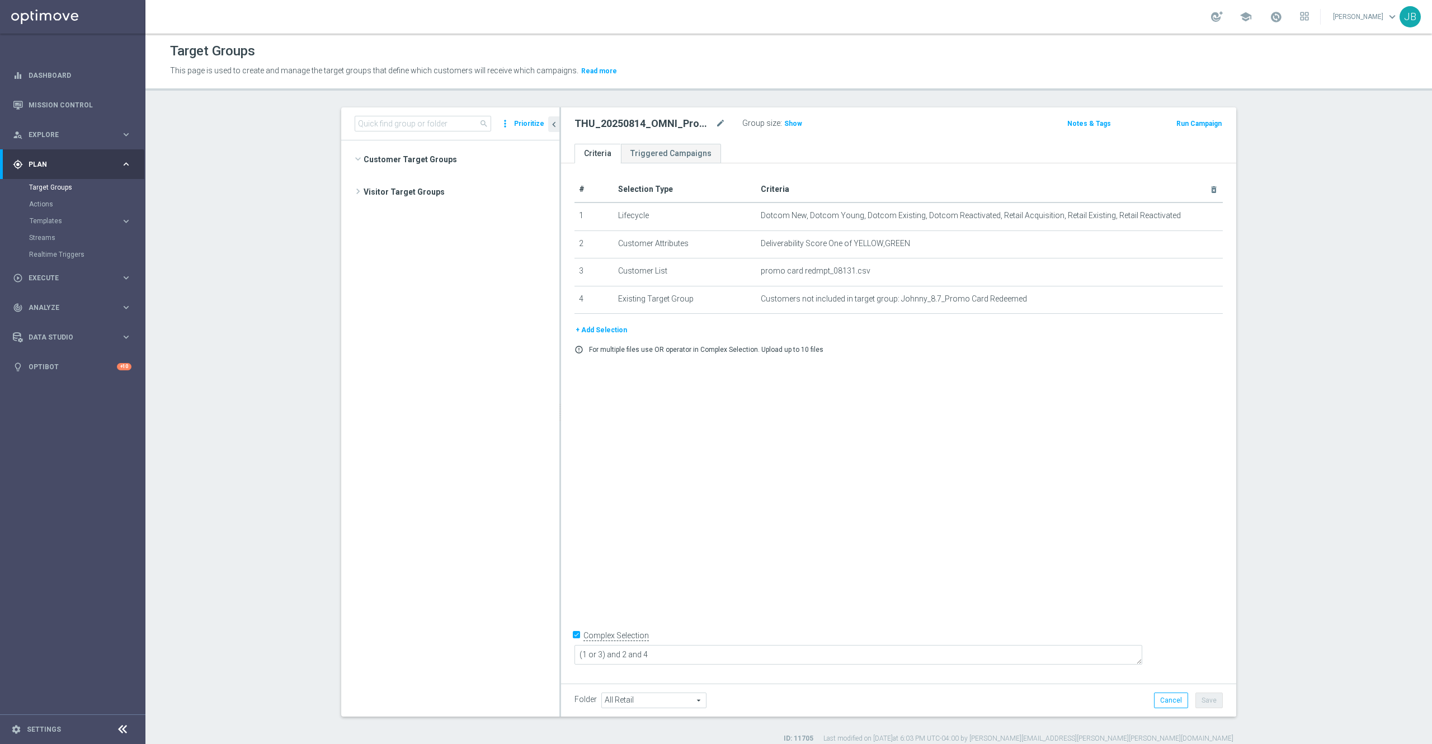
scroll to position [701, 0]
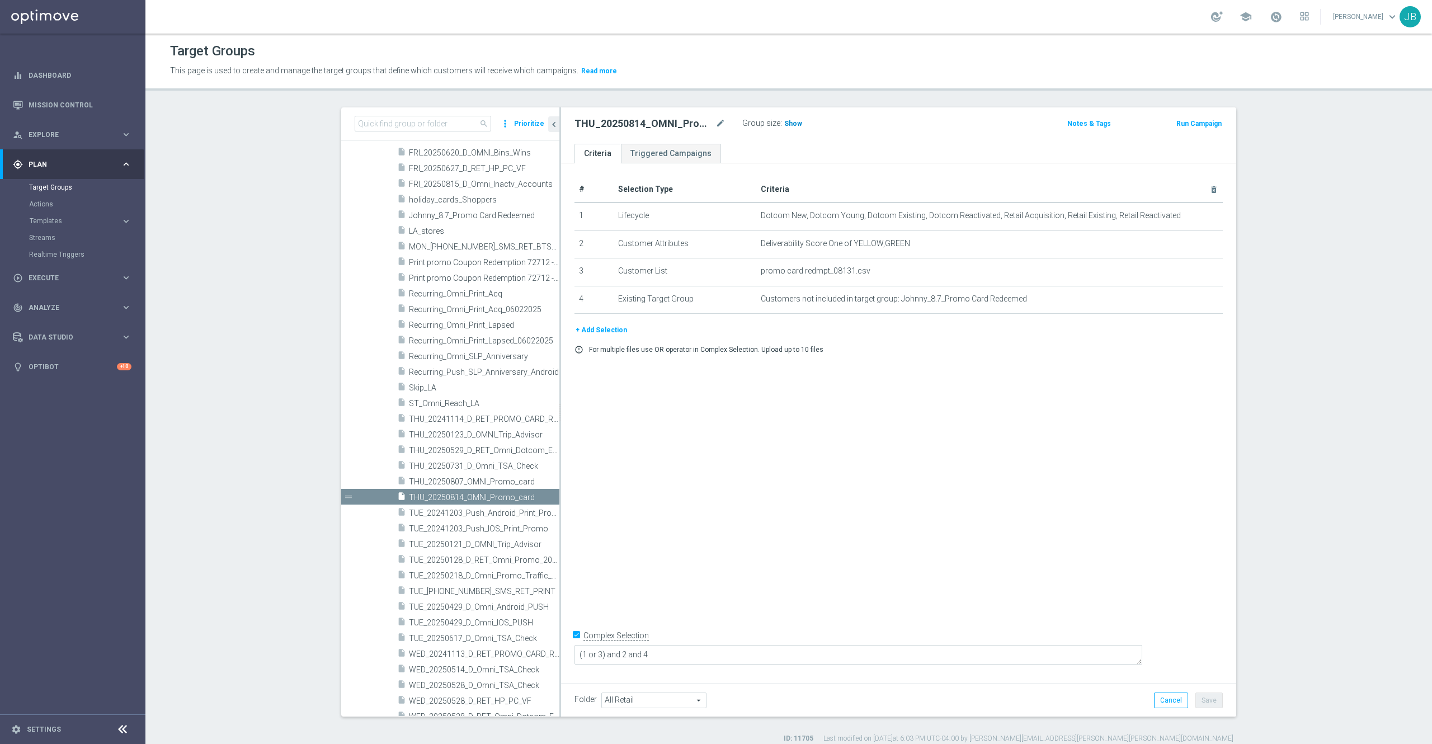
click at [788, 124] on span "Show" at bounding box center [793, 124] width 18 height 8
